Goal: Find specific page/section: Find specific page/section

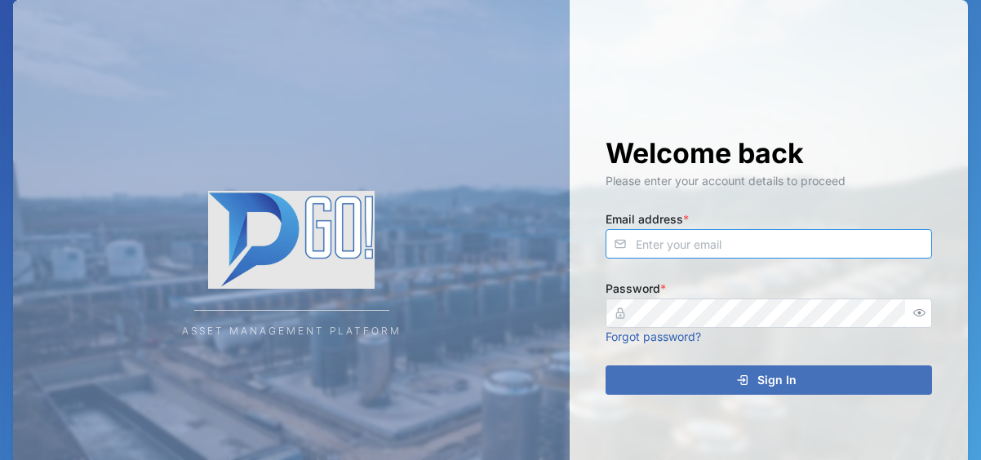
click at [657, 243] on input "Email address *" at bounding box center [768, 243] width 326 height 29
type input "[EMAIL_ADDRESS][DOMAIN_NAME]"
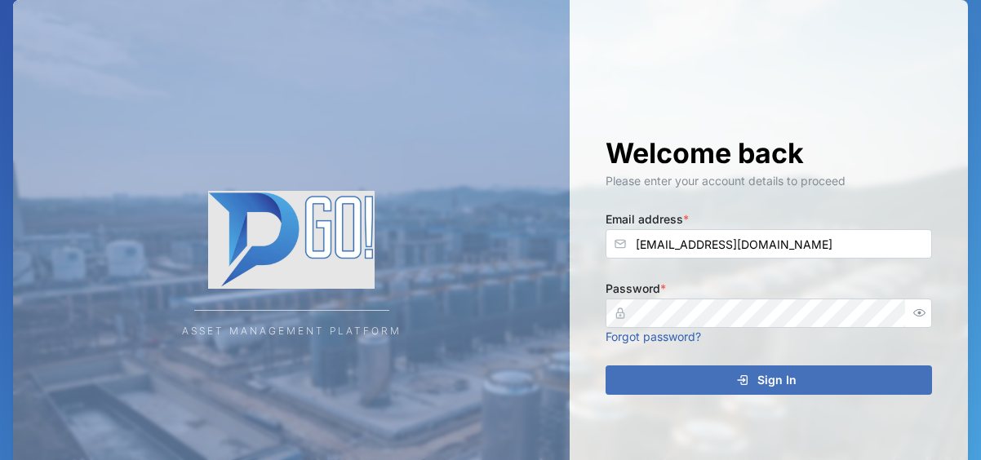
click at [859, 370] on div "Sign In" at bounding box center [766, 380] width 300 height 28
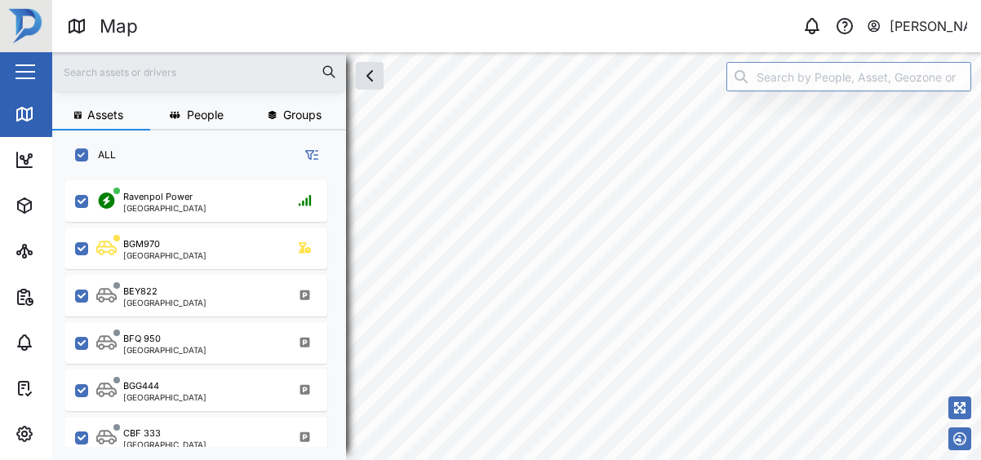
scroll to position [273, 268]
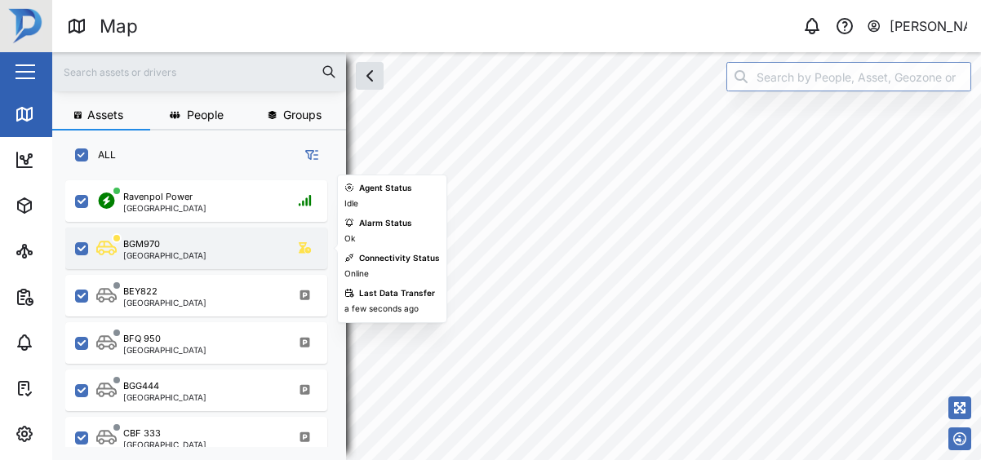
click at [220, 241] on div "BGM970 [GEOGRAPHIC_DATA]" at bounding box center [206, 248] width 221 height 22
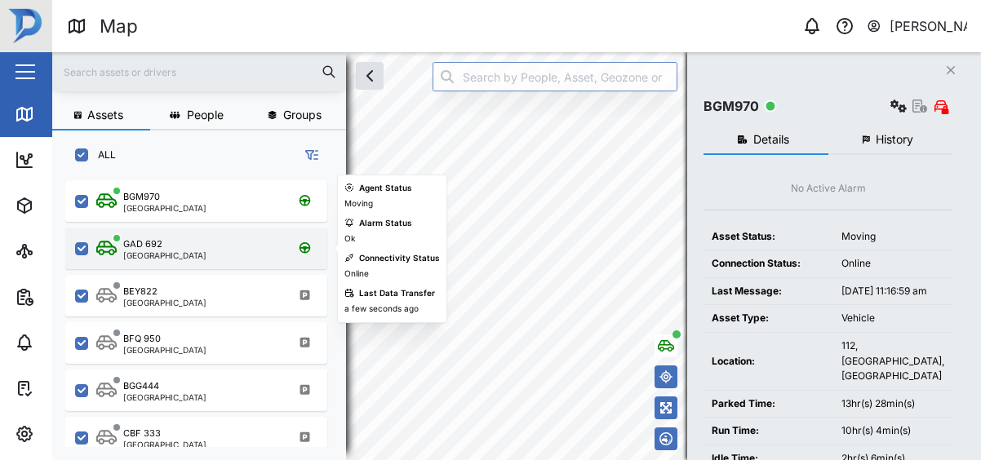
click at [178, 243] on div "GAD 692 [GEOGRAPHIC_DATA]" at bounding box center [206, 248] width 221 height 22
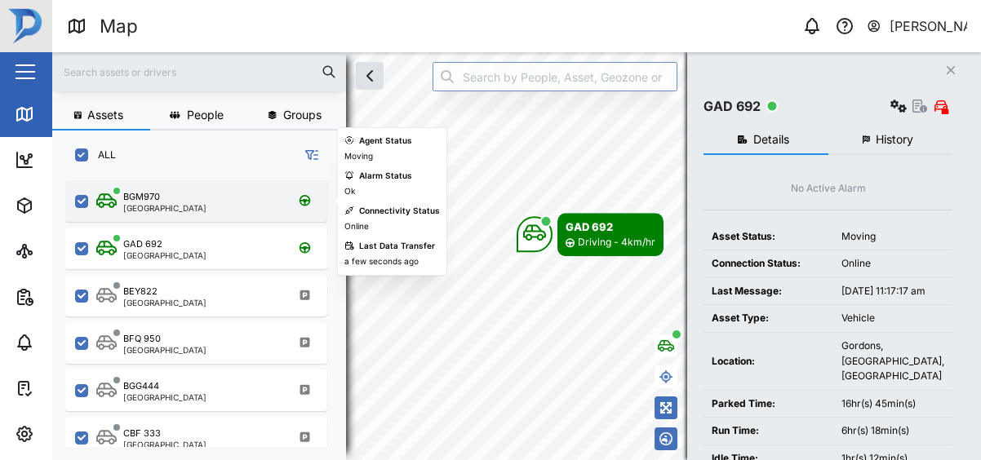
click at [179, 207] on div "BGM970 [GEOGRAPHIC_DATA]" at bounding box center [206, 201] width 221 height 22
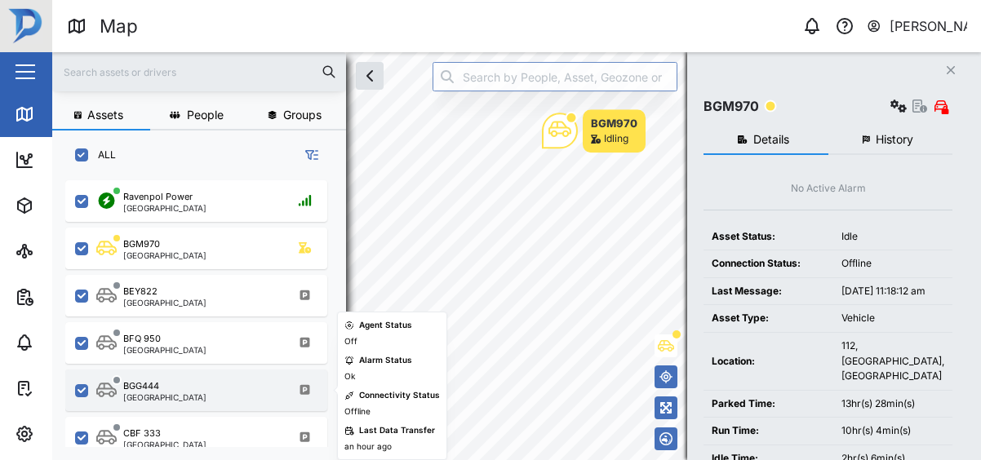
click at [185, 398] on div "BGG444 [GEOGRAPHIC_DATA]" at bounding box center [206, 390] width 221 height 22
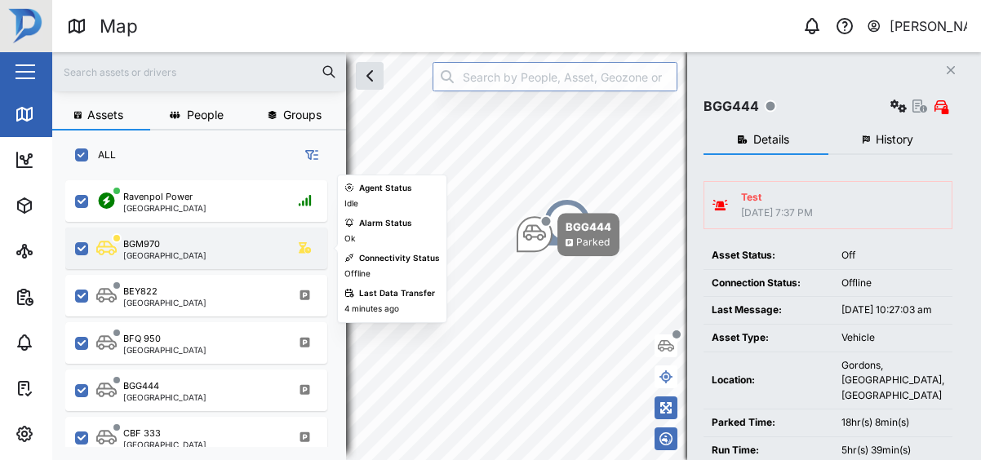
click at [172, 256] on div "[GEOGRAPHIC_DATA]" at bounding box center [164, 255] width 83 height 8
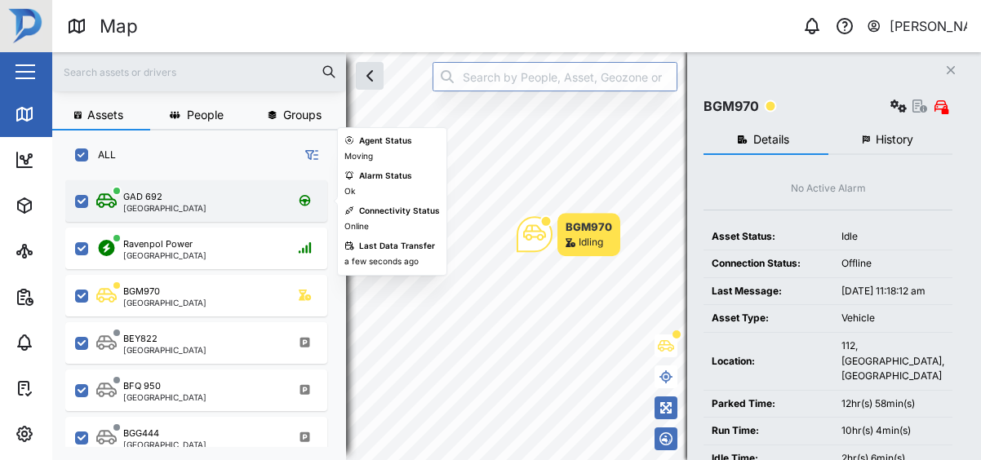
click at [273, 197] on div "GAD 692 [GEOGRAPHIC_DATA]" at bounding box center [206, 201] width 221 height 22
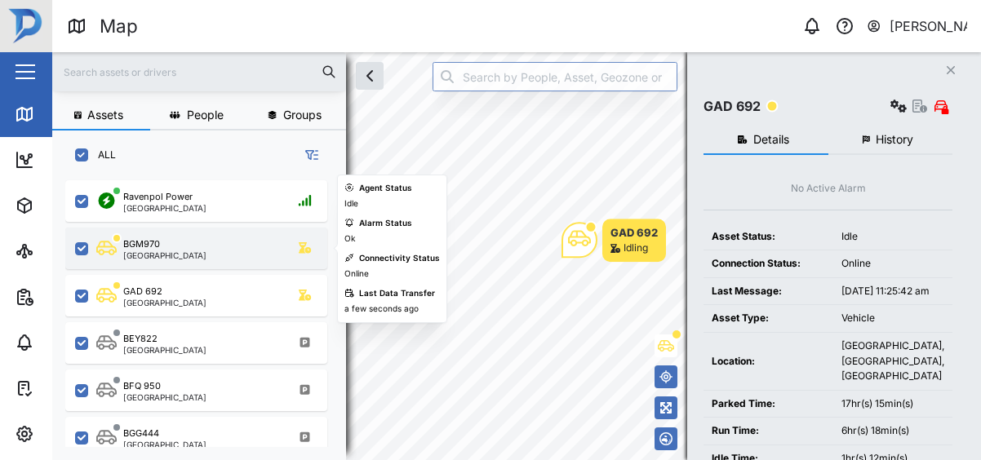
click at [279, 228] on div "BGM970 [GEOGRAPHIC_DATA]" at bounding box center [196, 249] width 262 height 42
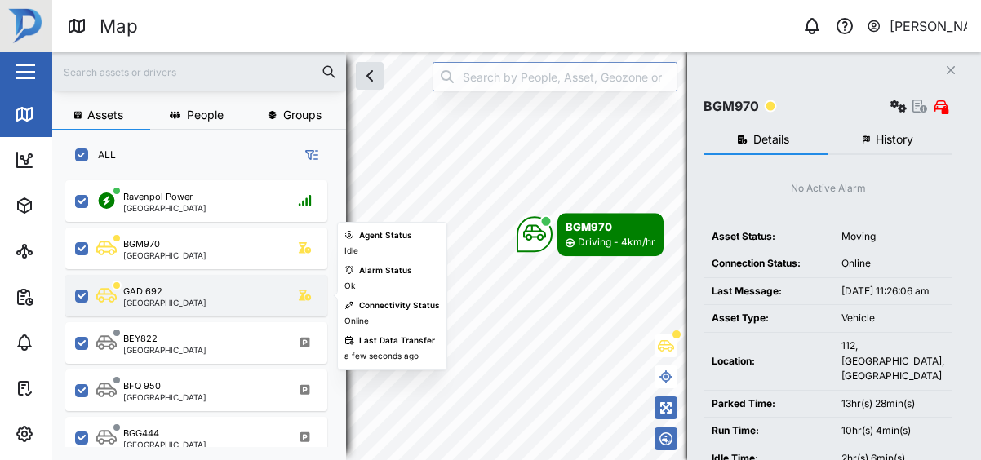
click at [264, 286] on div "GAD 692 [GEOGRAPHIC_DATA]" at bounding box center [206, 296] width 221 height 22
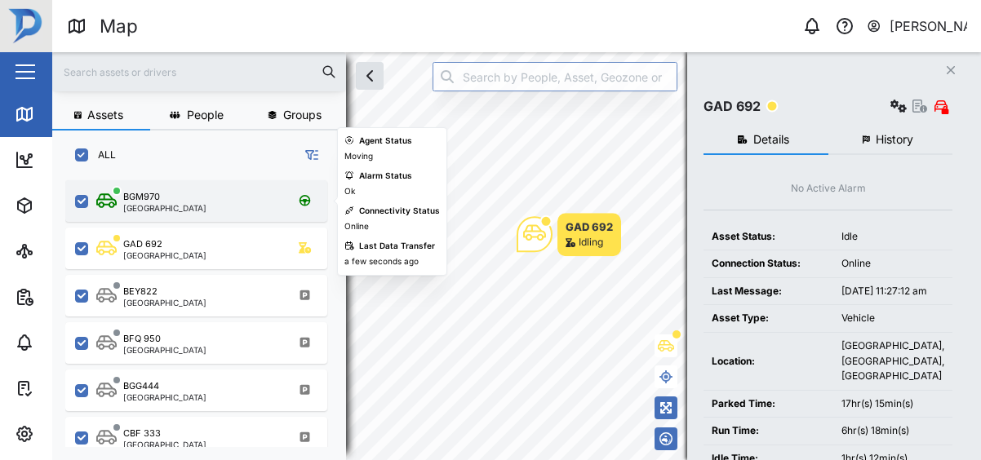
click at [167, 212] on div "[GEOGRAPHIC_DATA]" at bounding box center [164, 208] width 83 height 8
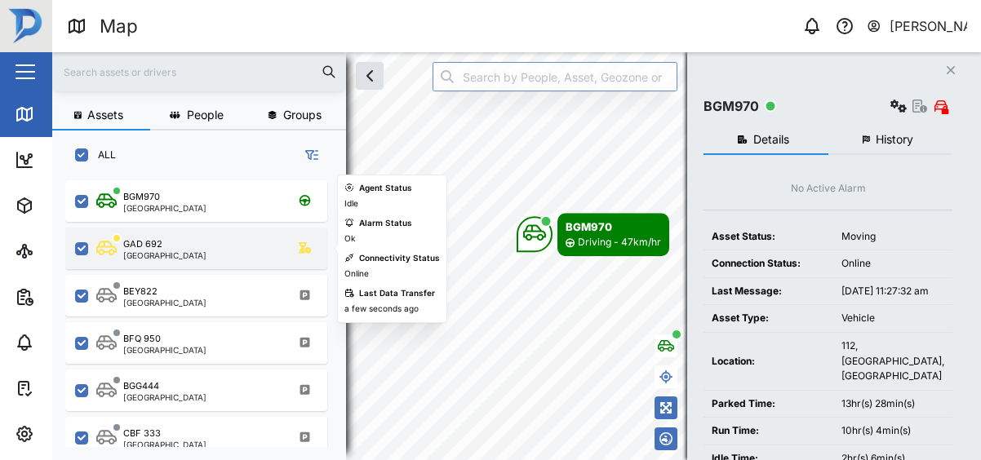
click at [191, 251] on div "GAD 692 [GEOGRAPHIC_DATA]" at bounding box center [206, 248] width 221 height 22
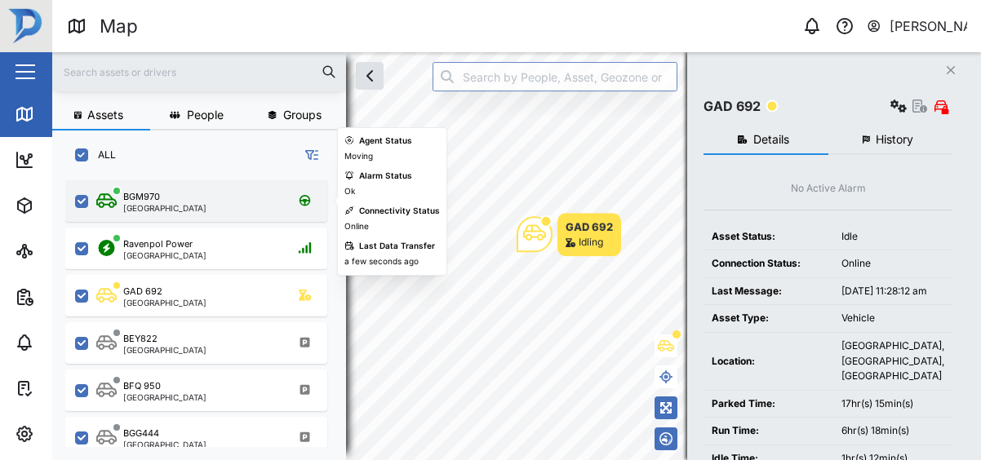
click at [227, 206] on div "BGM970 [GEOGRAPHIC_DATA]" at bounding box center [206, 201] width 221 height 22
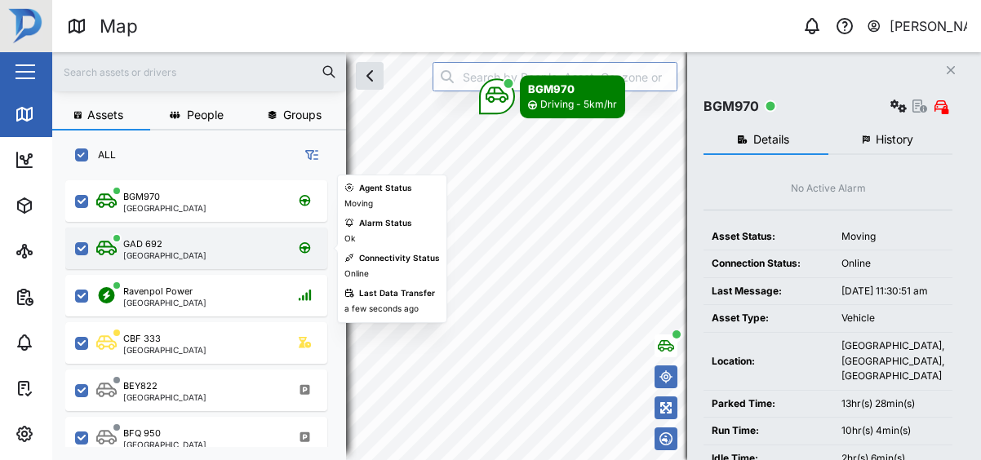
click at [194, 250] on div "GAD 692 [GEOGRAPHIC_DATA]" at bounding box center [206, 248] width 221 height 22
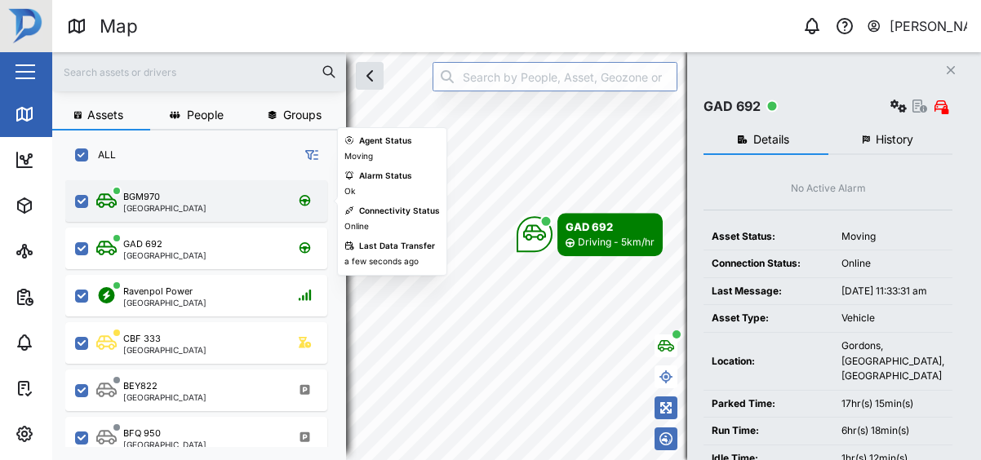
click at [209, 215] on div "BGM970 [GEOGRAPHIC_DATA]" at bounding box center [196, 201] width 262 height 42
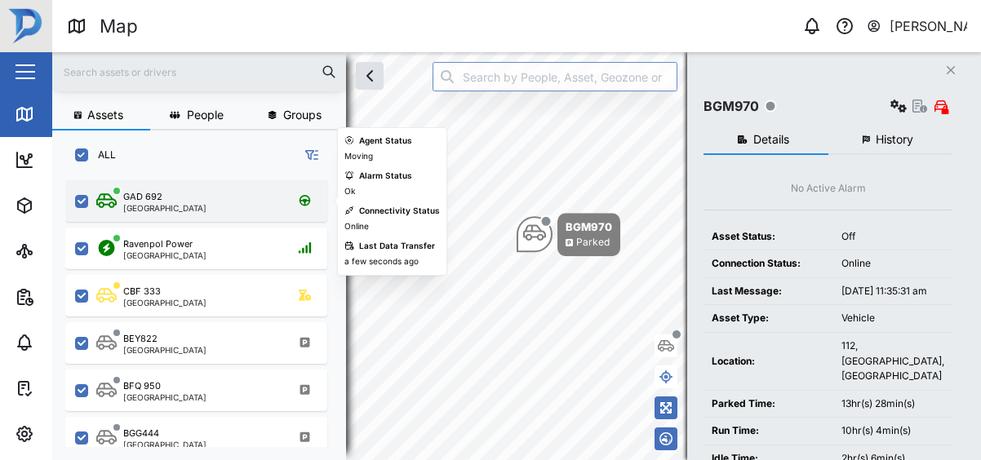
click at [217, 202] on div "GAD 692 [GEOGRAPHIC_DATA]" at bounding box center [206, 201] width 221 height 22
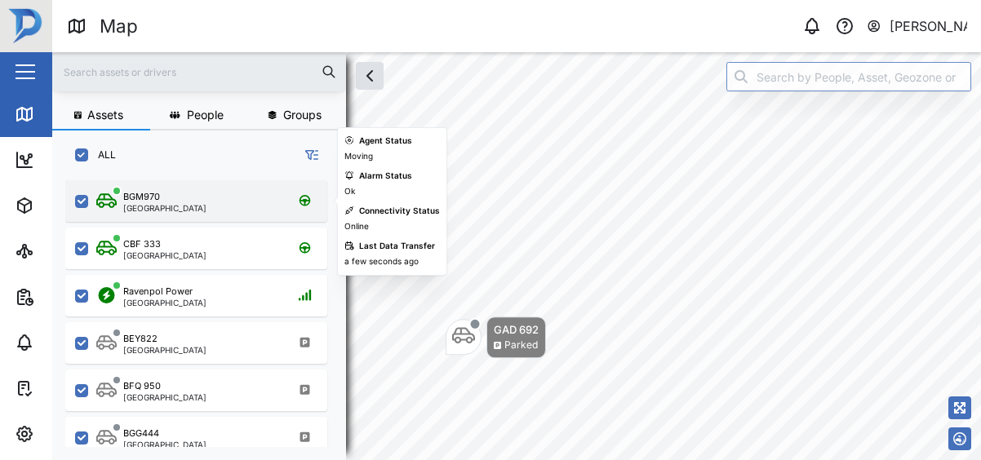
click at [216, 207] on div "BGM970 [GEOGRAPHIC_DATA]" at bounding box center [206, 201] width 221 height 22
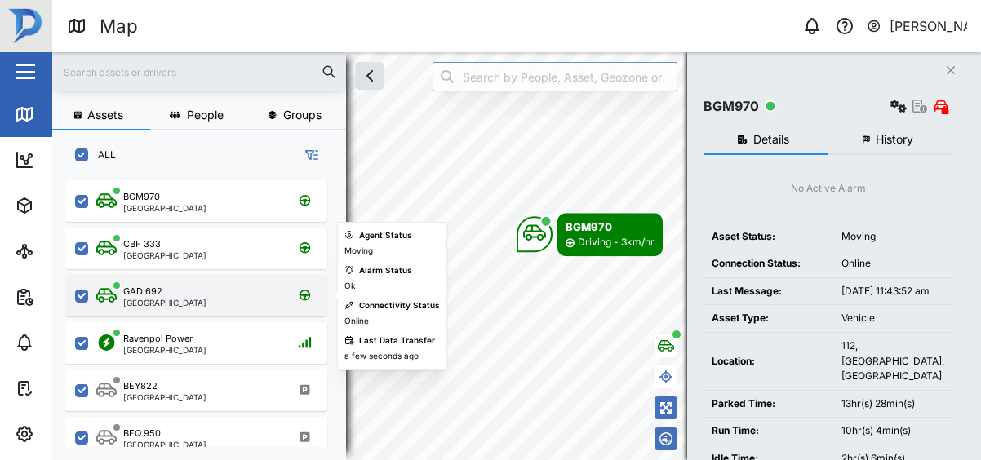
click at [268, 303] on div "GAD 692 [GEOGRAPHIC_DATA]" at bounding box center [206, 296] width 221 height 22
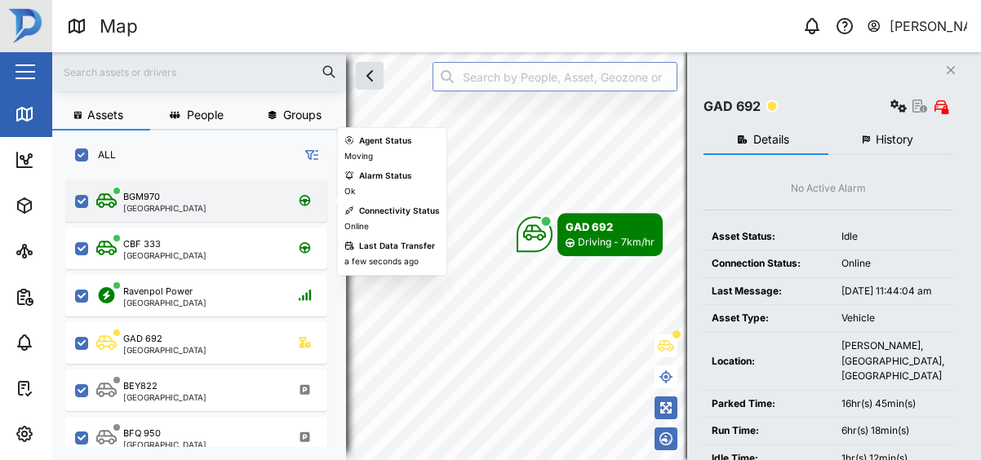
click at [223, 202] on div "BGM970 [GEOGRAPHIC_DATA]" at bounding box center [206, 201] width 221 height 22
click at [224, 199] on div "BGM970 [GEOGRAPHIC_DATA]" at bounding box center [206, 201] width 221 height 22
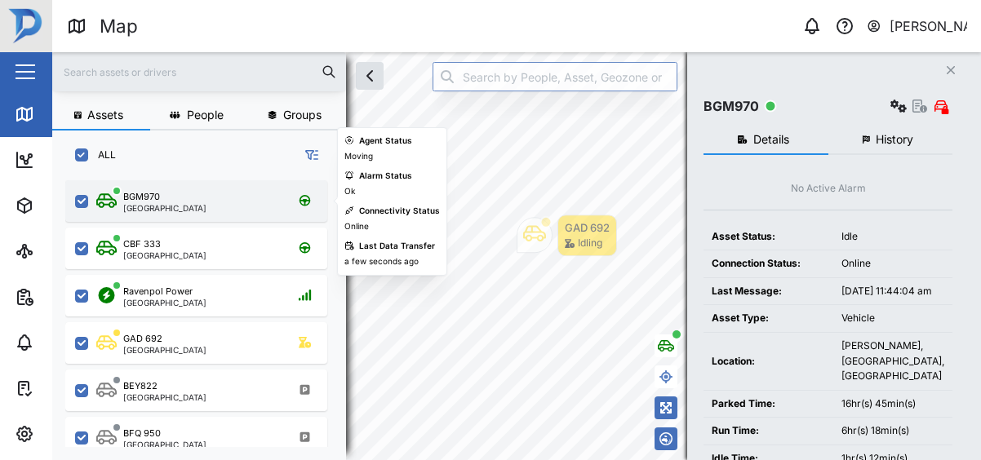
click at [224, 199] on div "BGM970 [GEOGRAPHIC_DATA]" at bounding box center [206, 201] width 221 height 22
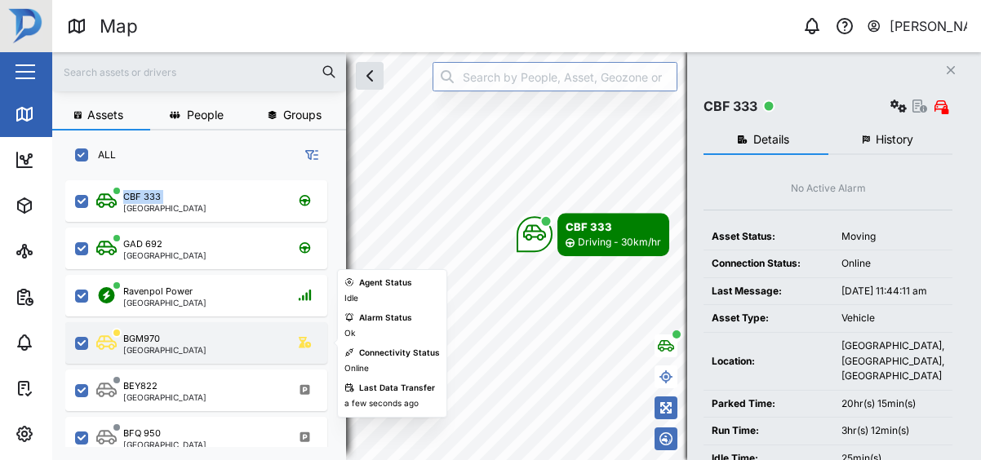
click at [228, 334] on div "BGM970 [GEOGRAPHIC_DATA]" at bounding box center [206, 343] width 221 height 22
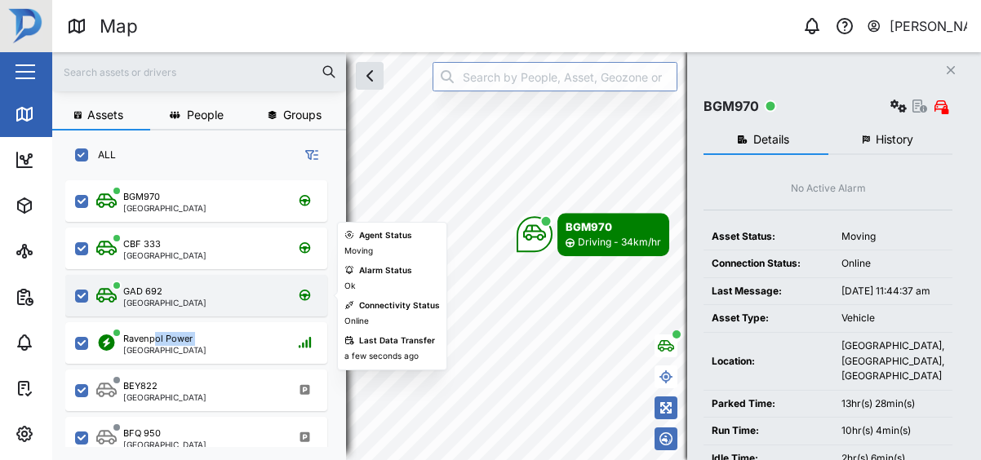
click at [162, 309] on div "GAD 692 [GEOGRAPHIC_DATA]" at bounding box center [196, 296] width 262 height 42
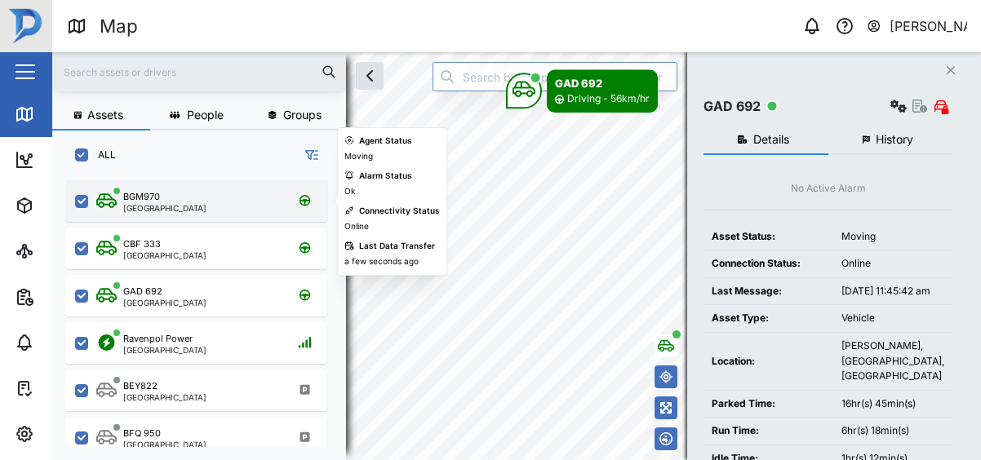
click at [218, 204] on div "BGM970 [GEOGRAPHIC_DATA]" at bounding box center [206, 201] width 221 height 22
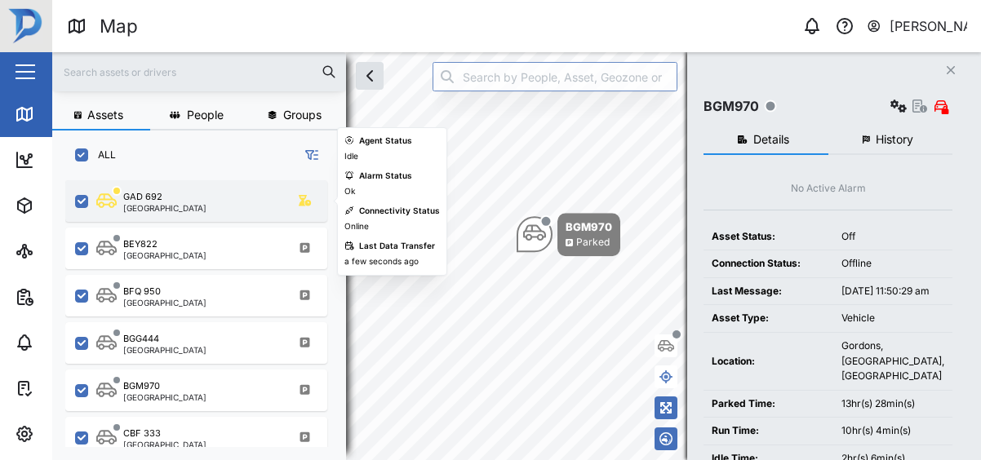
click at [229, 188] on div "GAD 692 [GEOGRAPHIC_DATA]" at bounding box center [196, 201] width 262 height 42
